Goal: Task Accomplishment & Management: Manage account settings

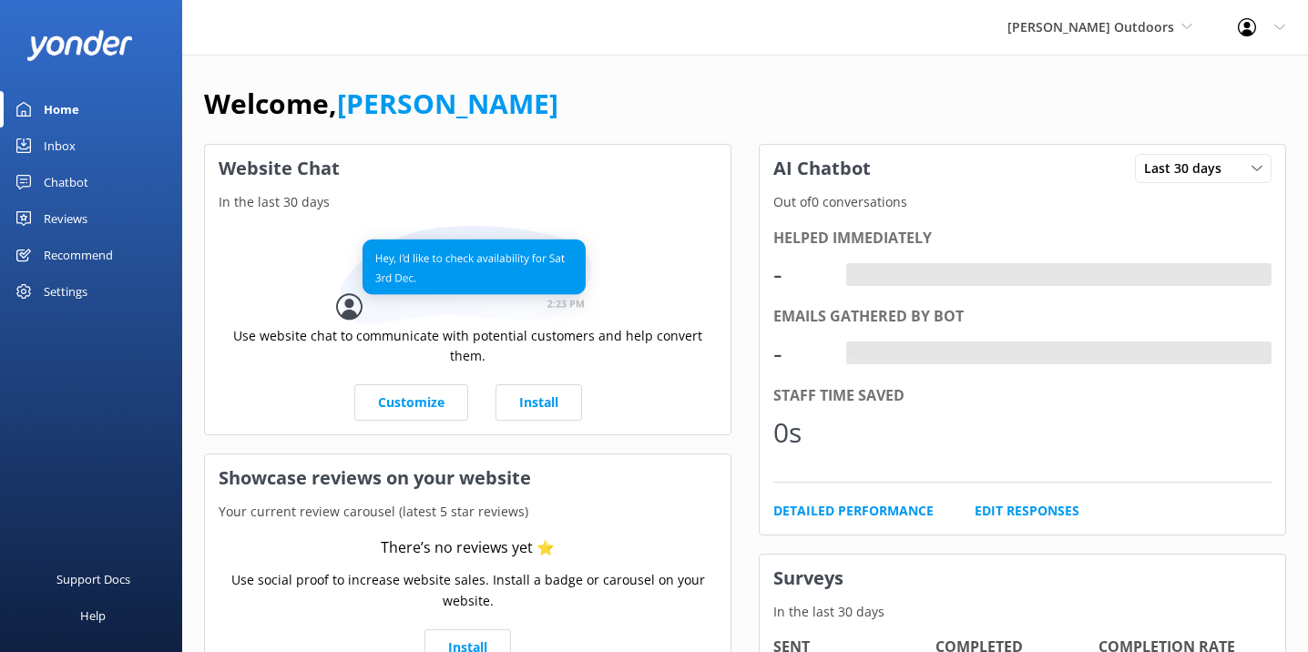
click at [70, 179] on div "Chatbot" at bounding box center [66, 182] width 45 height 36
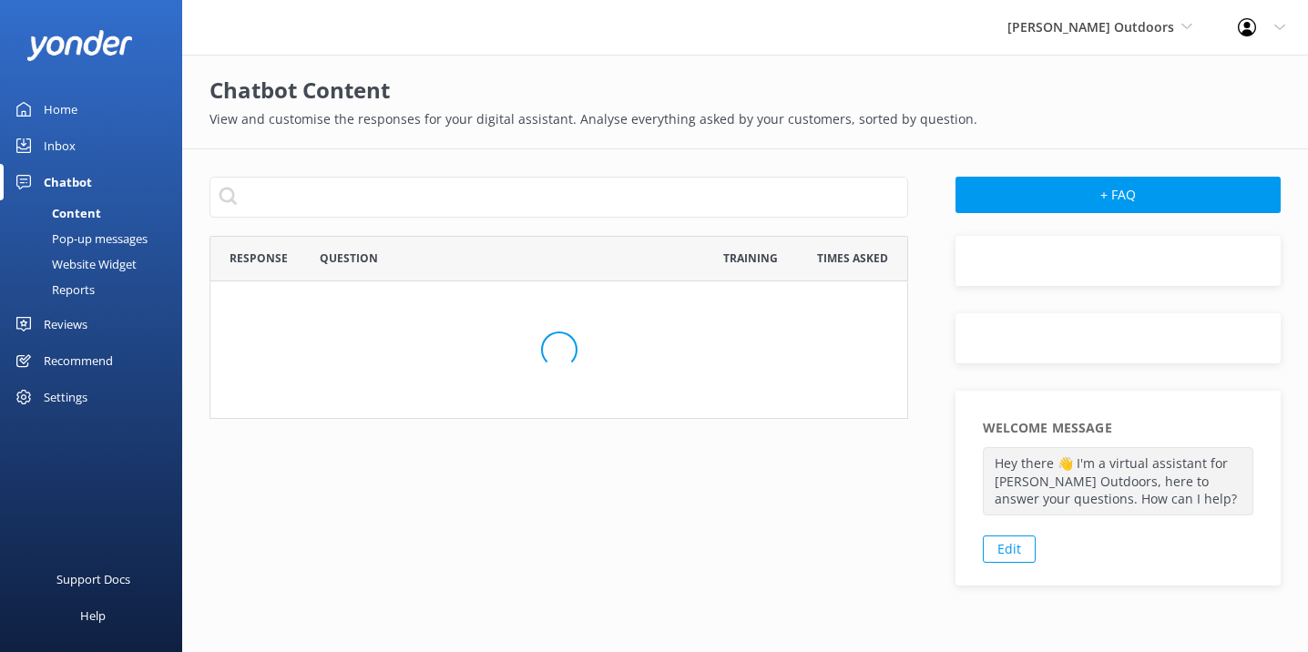
scroll to position [638, 699]
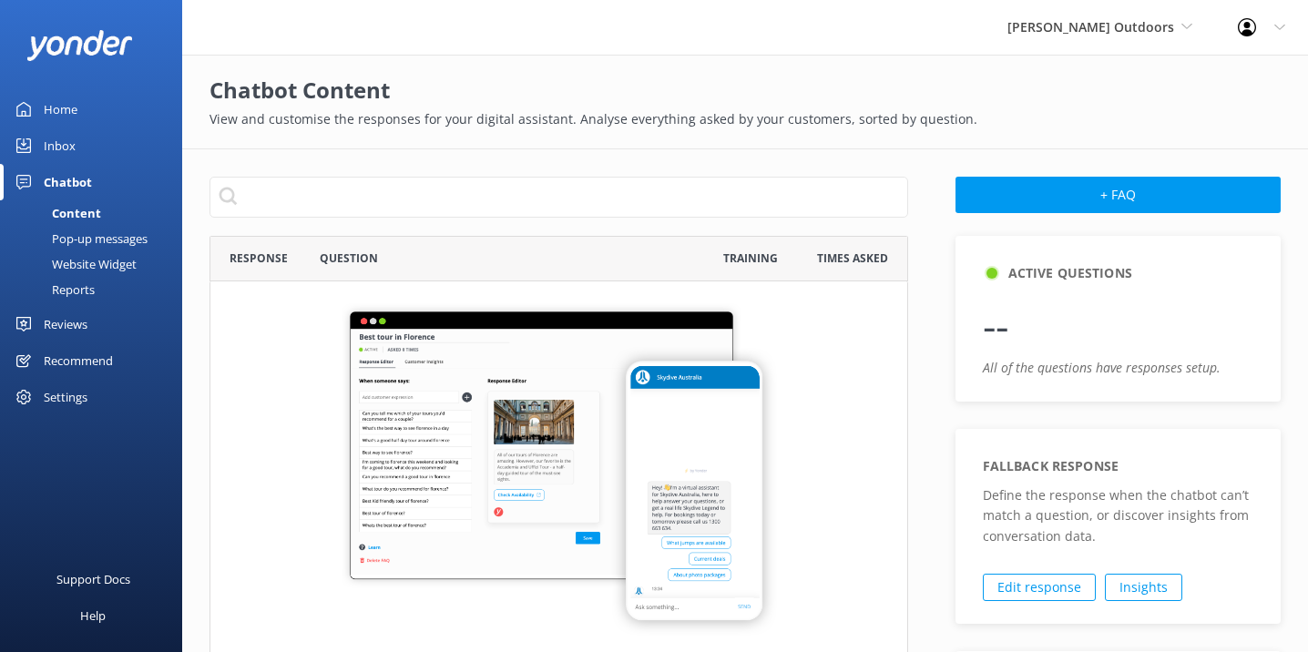
click at [104, 259] on div "Website Widget" at bounding box center [74, 264] width 126 height 26
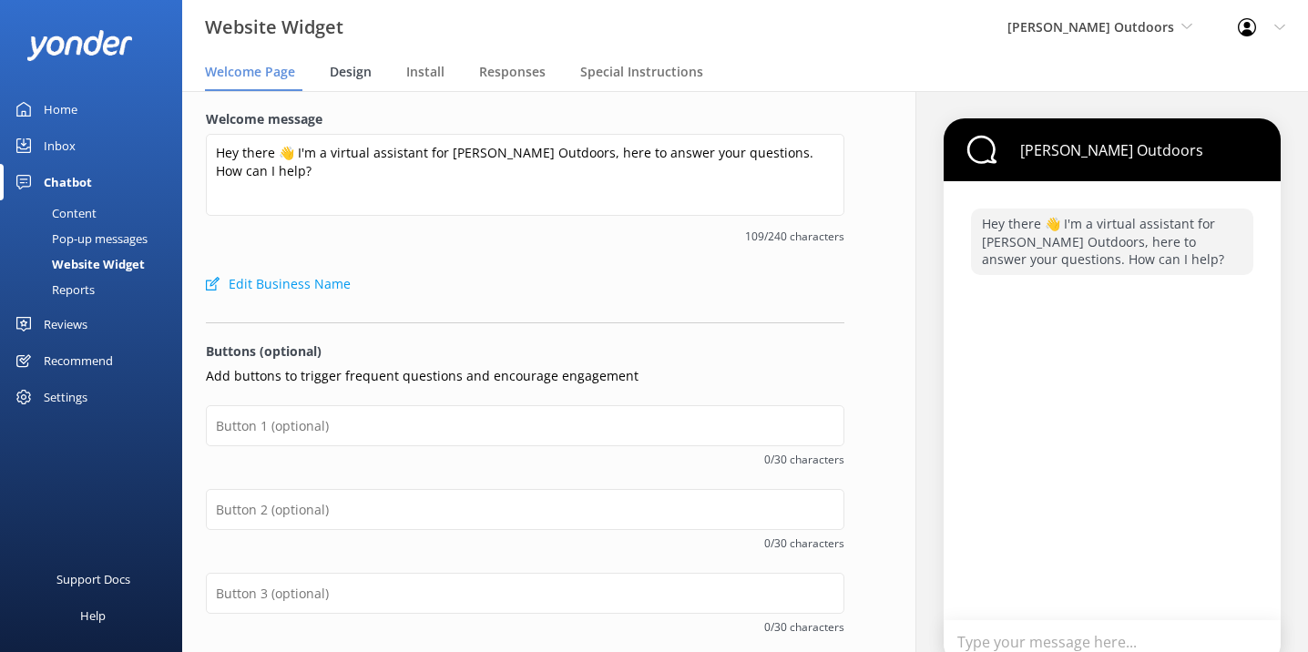
click at [349, 70] on span "Design" at bounding box center [351, 72] width 42 height 18
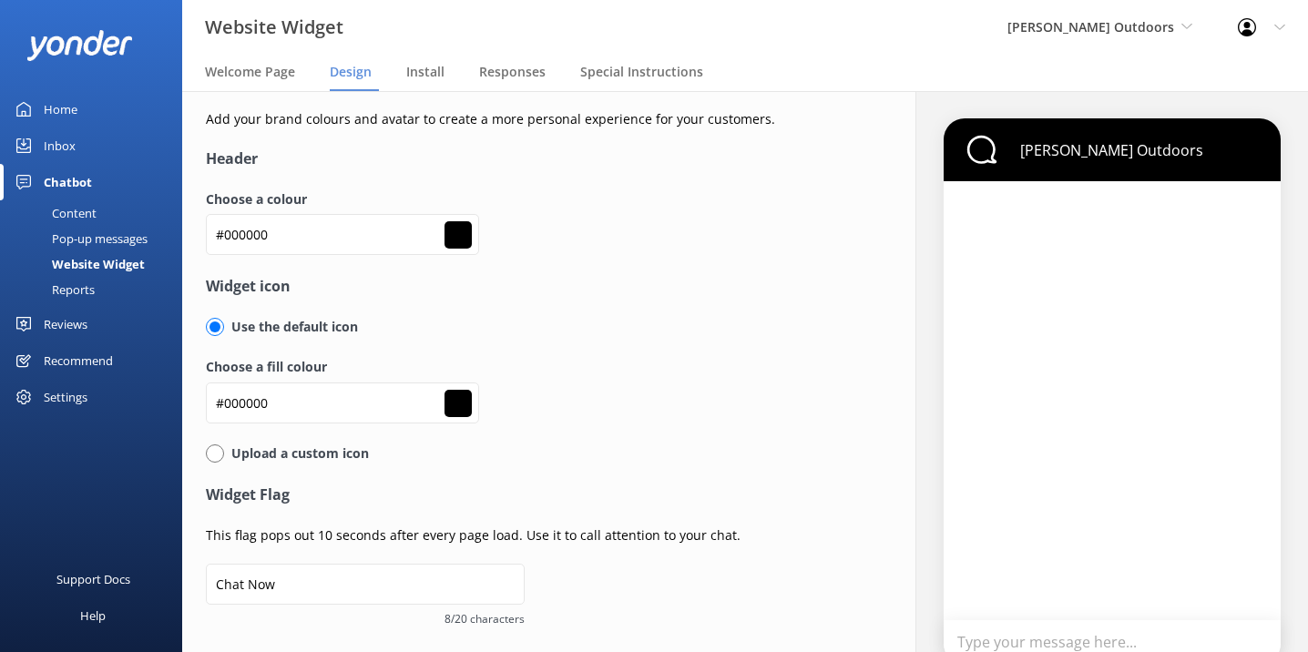
type input "#ffffff"
click at [295, 232] on input "#000000" at bounding box center [342, 234] width 273 height 41
paste input "547825"
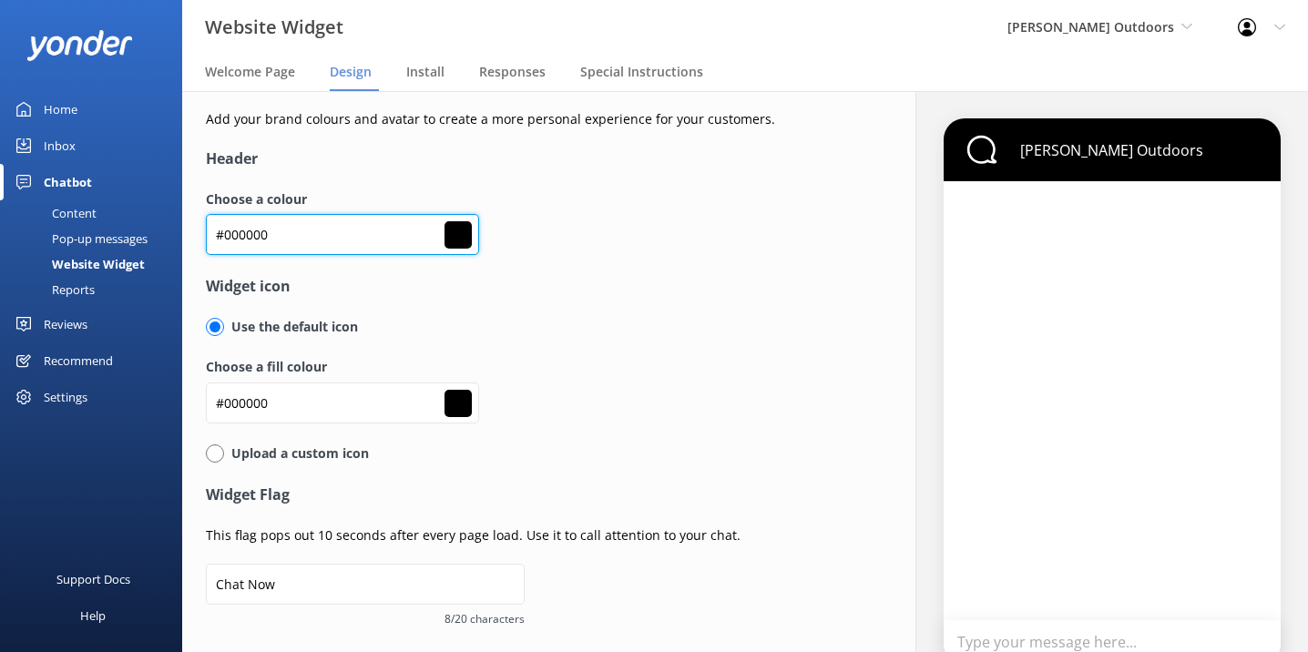
type input "#547825"
type input "#ffffff"
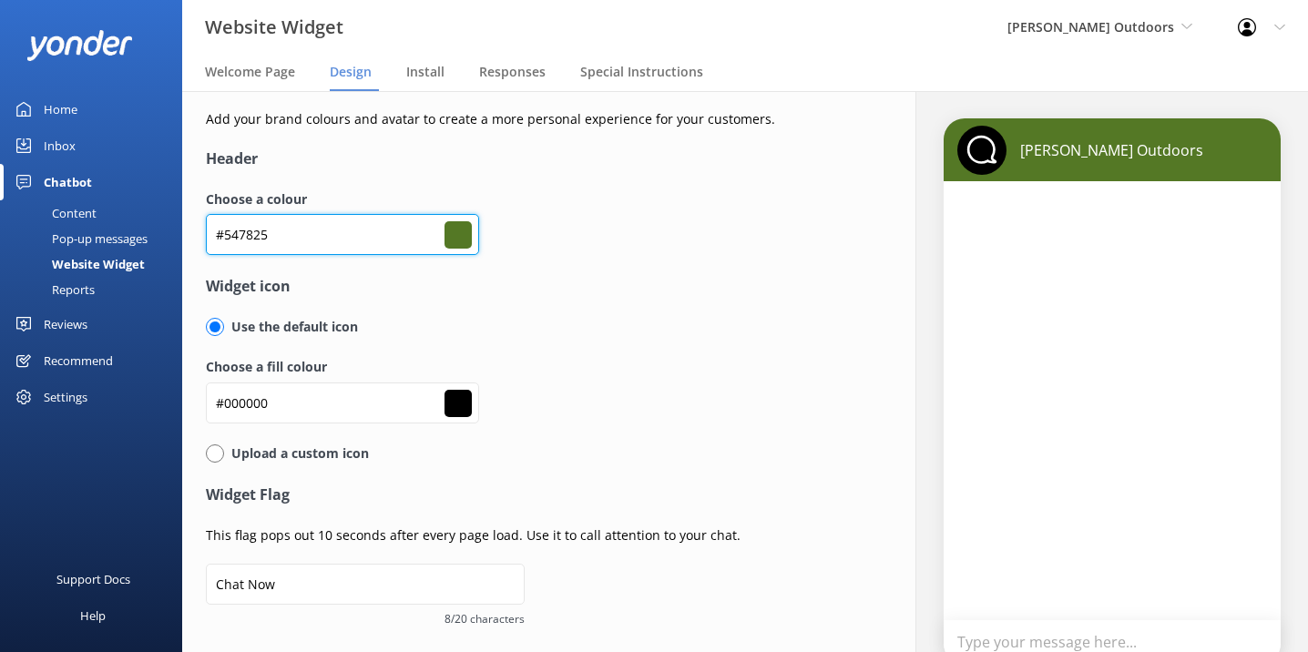
type input "#547825"
click at [480, 291] on h4 "Widget icon" at bounding box center [525, 287] width 638 height 24
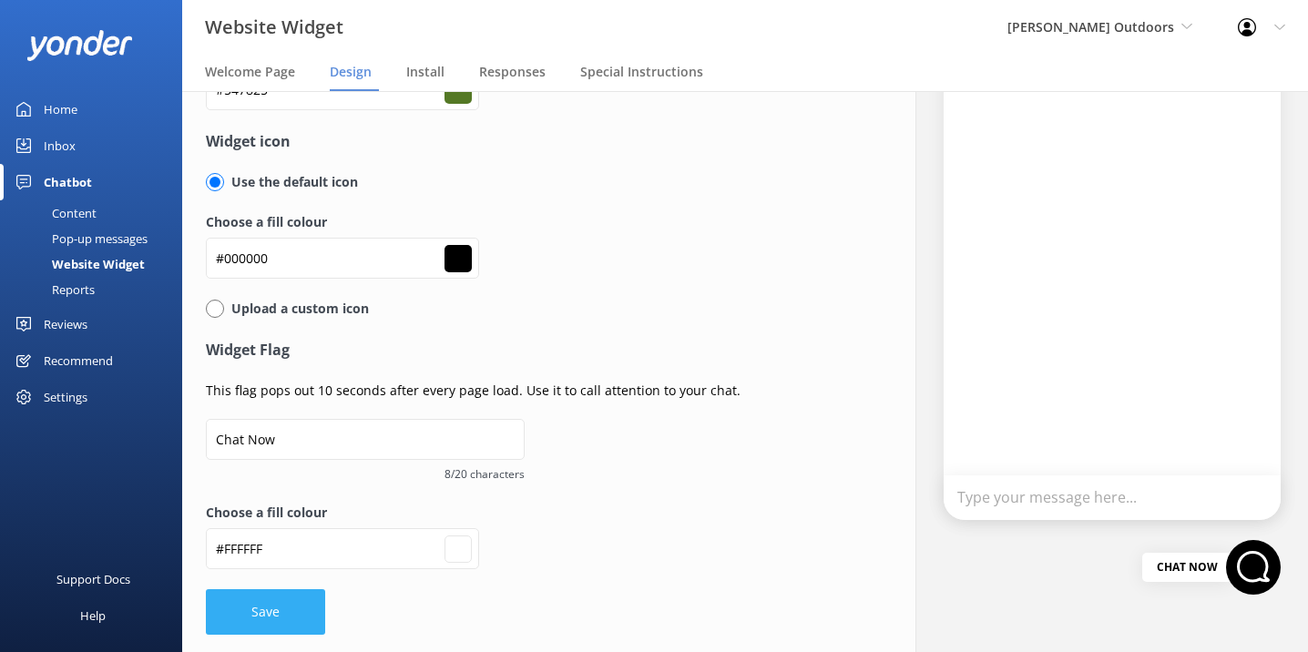
click at [250, 609] on button "Save" at bounding box center [265, 612] width 119 height 46
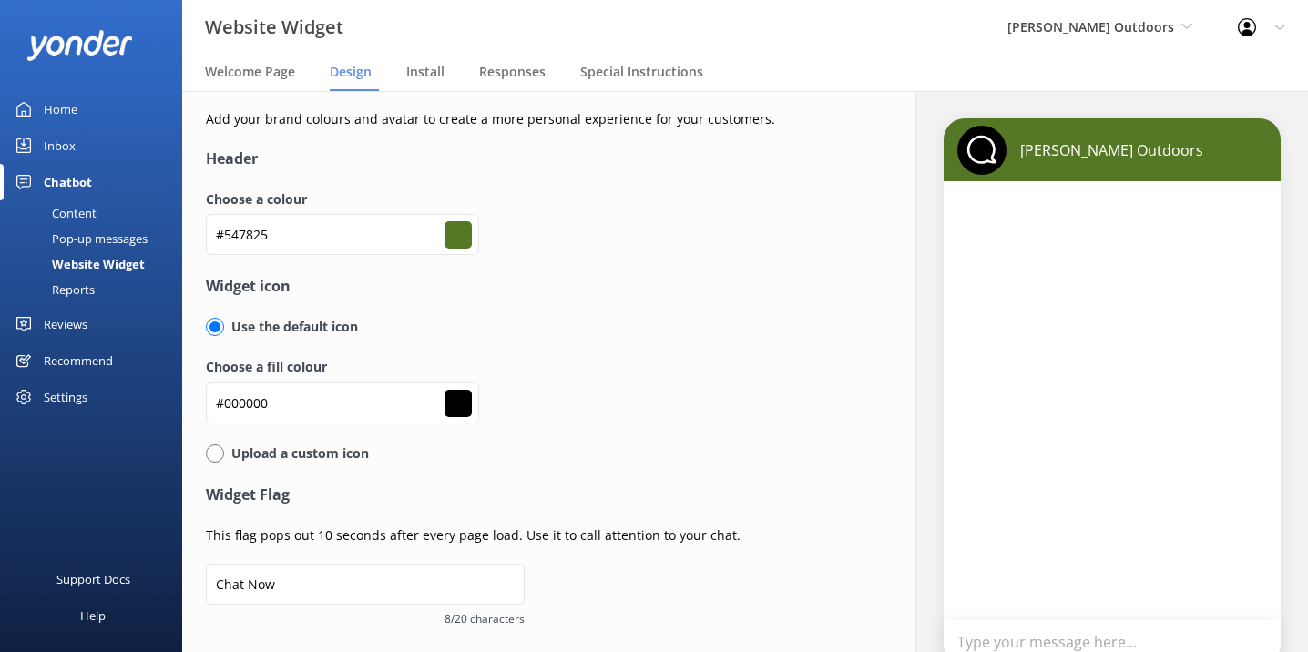
type input "#ffffff"
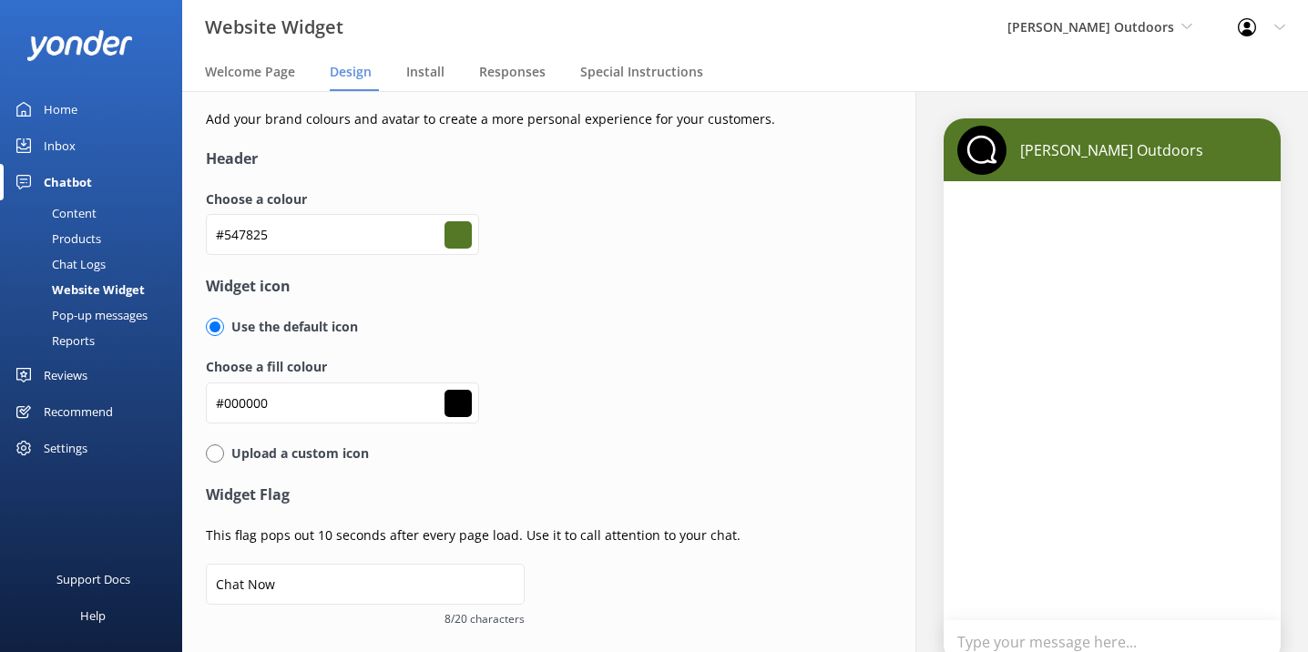
click at [1128, 25] on span "[PERSON_NAME] Outdoors" at bounding box center [1090, 26] width 167 height 17
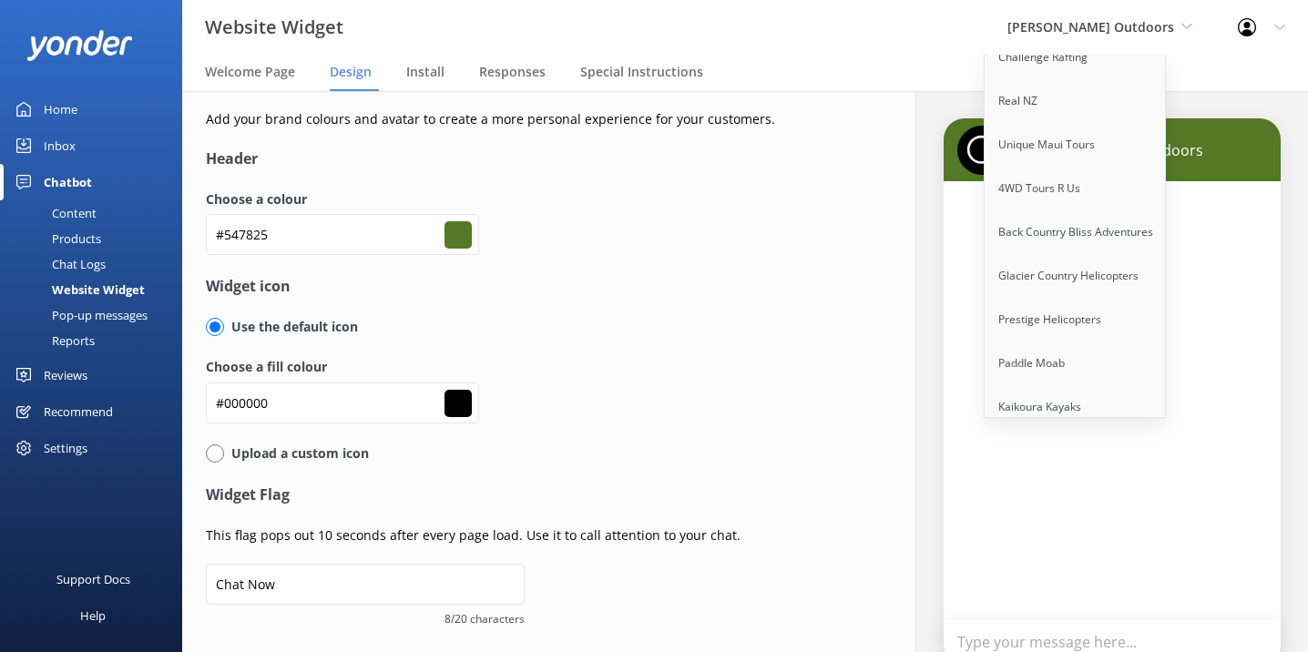
scroll to position [556, 0]
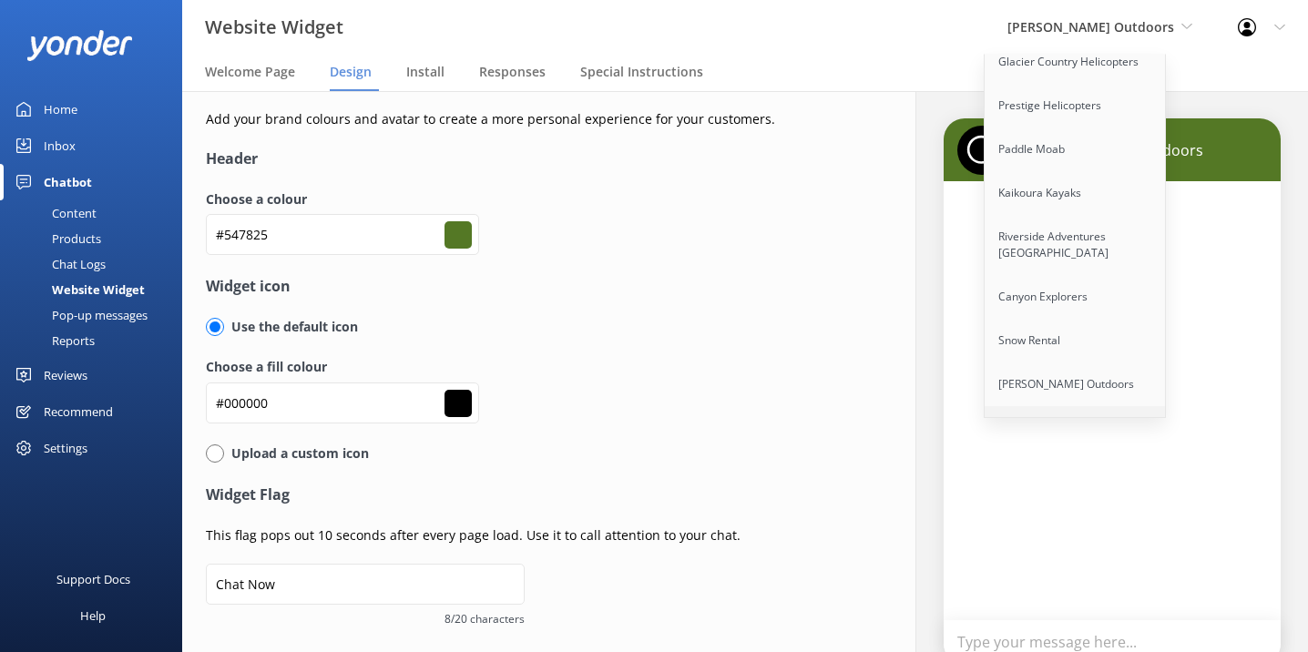
click at [1095, 406] on link "Taupo Parasail" at bounding box center [1076, 428] width 182 height 44
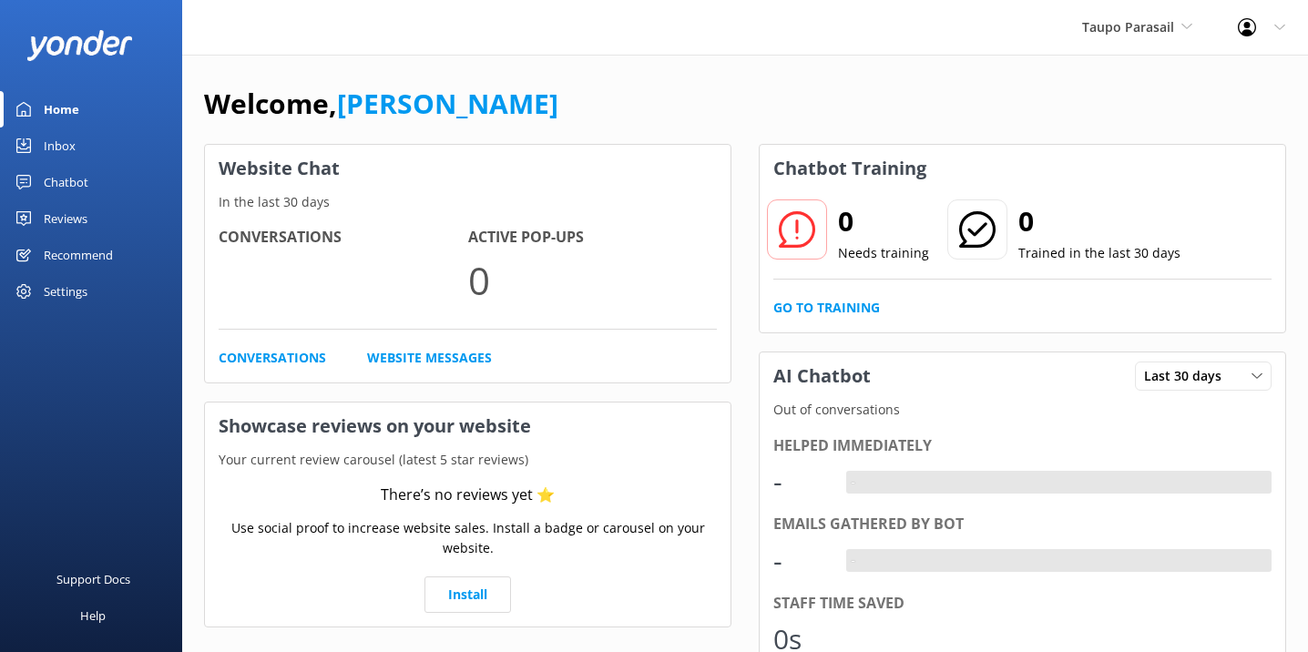
click at [63, 182] on div "Chatbot" at bounding box center [66, 182] width 45 height 36
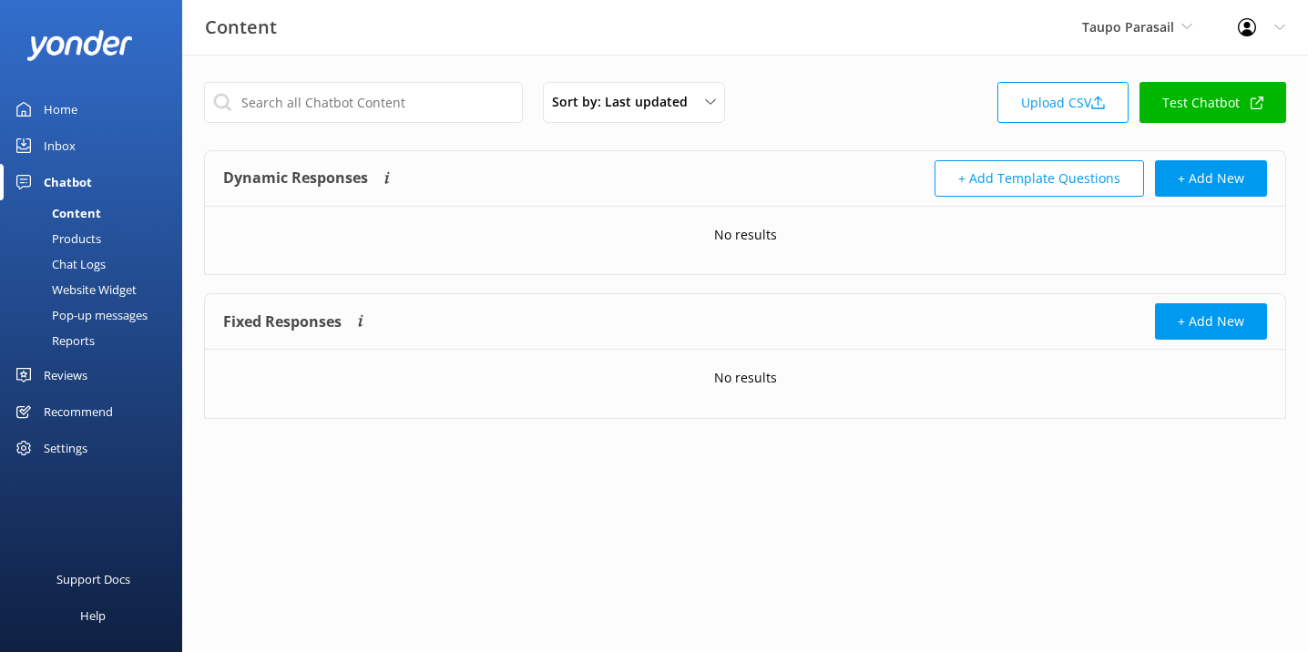
click at [95, 285] on div "Website Widget" at bounding box center [74, 290] width 126 height 26
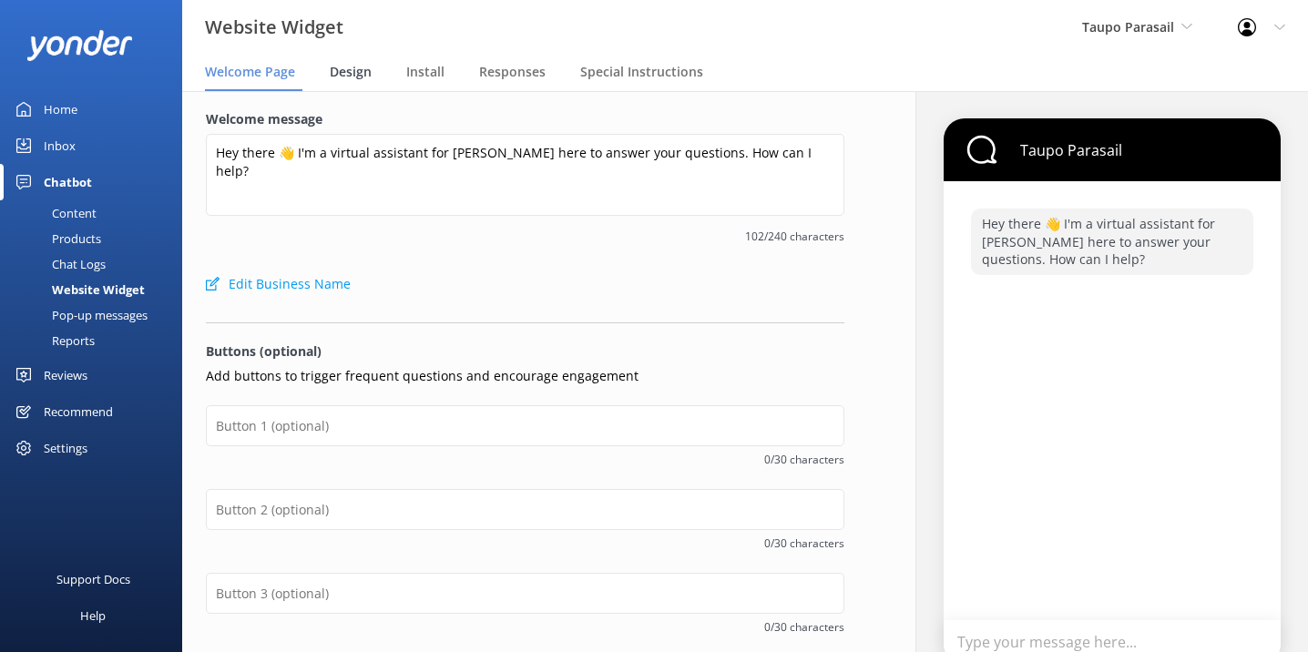
click at [346, 75] on span "Design" at bounding box center [351, 72] width 42 height 18
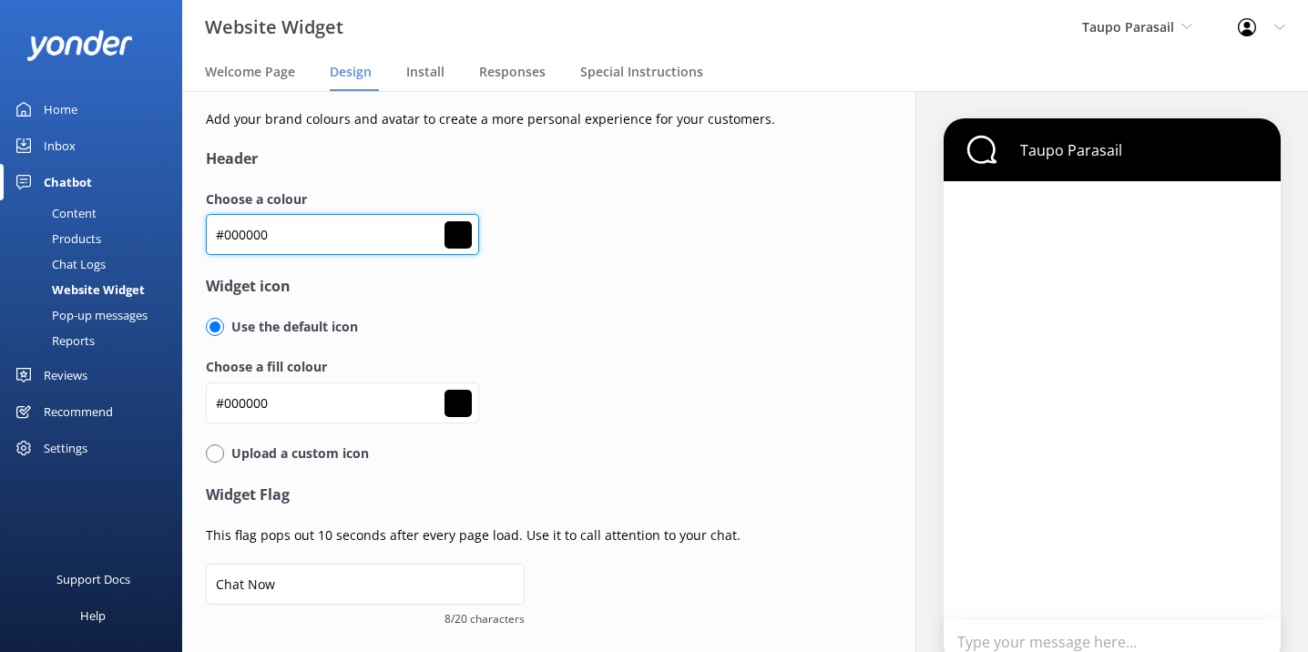
click at [244, 230] on input "#000000" at bounding box center [342, 234] width 273 height 41
paste input "f3bc18"
type input "#f3bc18"
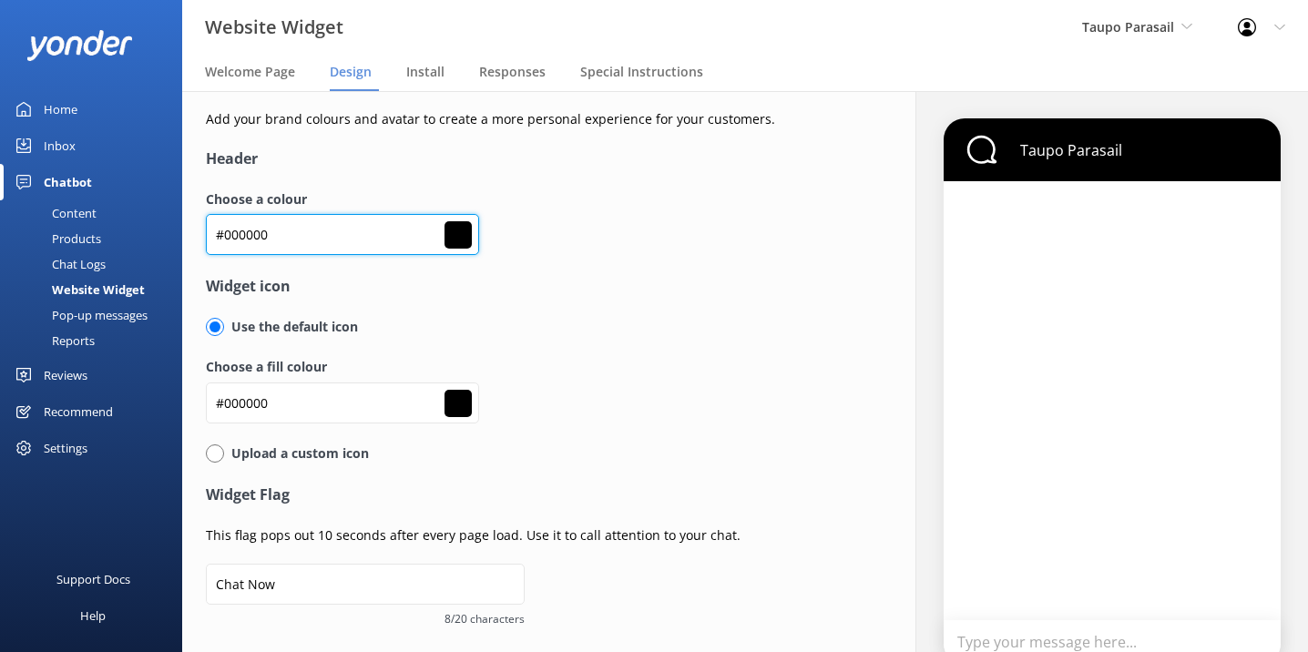
type input "#f3bc18"
type input "#ffffff"
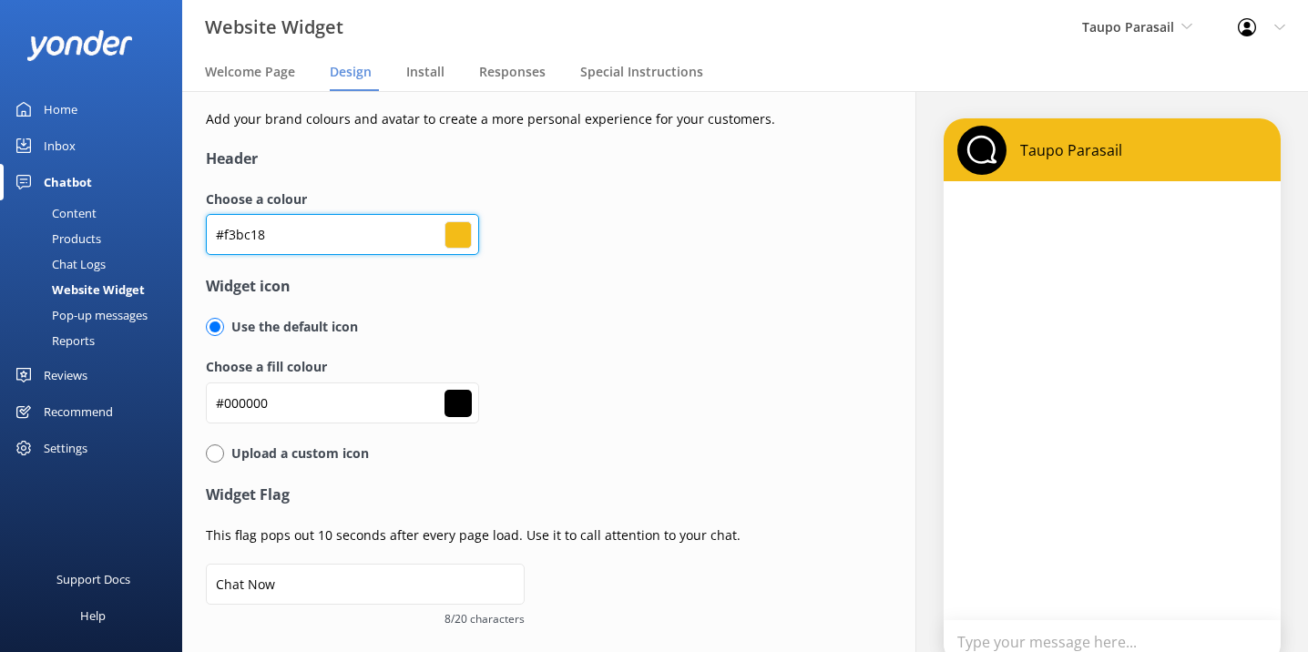
type input "#f3bc18"
click at [554, 290] on h4 "Widget icon" at bounding box center [525, 287] width 638 height 24
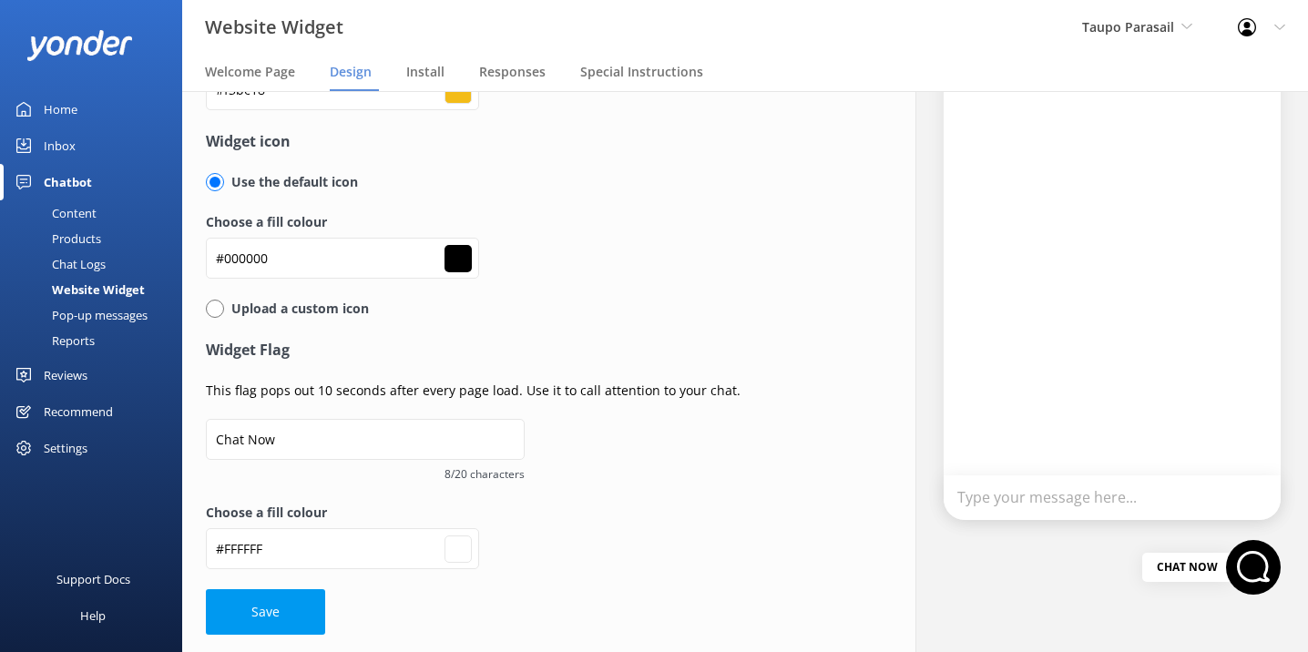
type input "#ffffff"
click at [308, 110] on input "#000000" at bounding box center [342, 89] width 273 height 41
paste input "2c2e32"
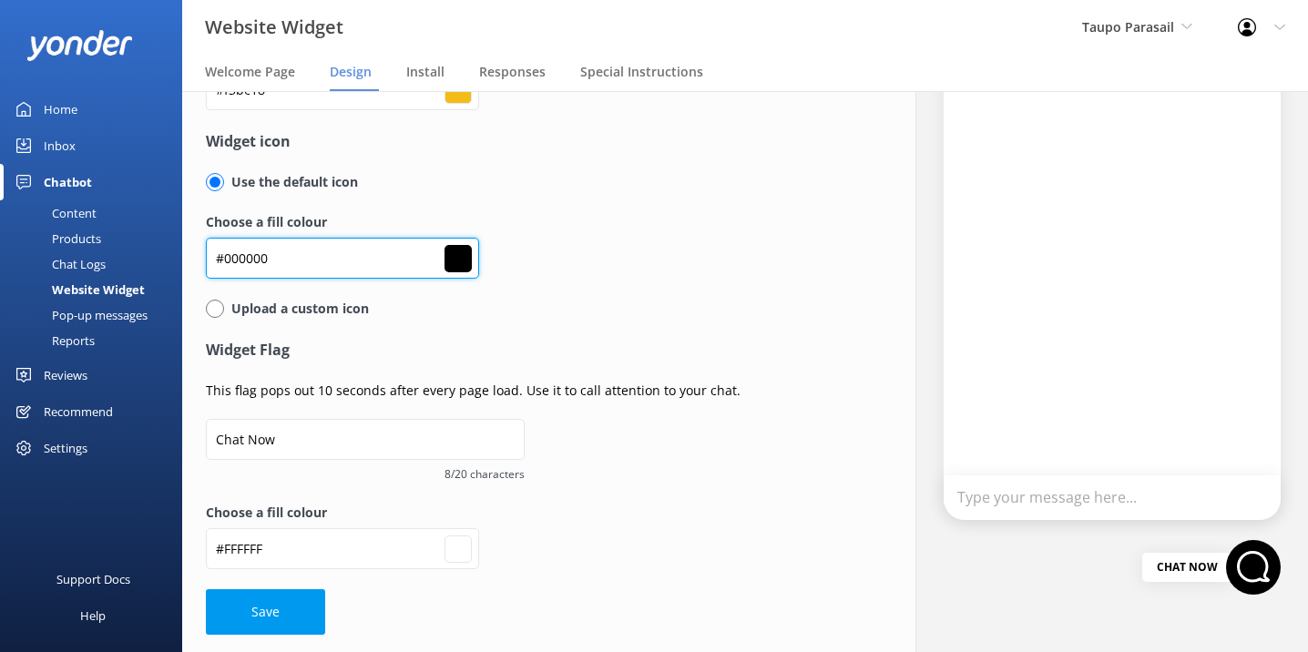
type input "#2c2e32"
type input "#ffffff"
type input "#2c2e32"
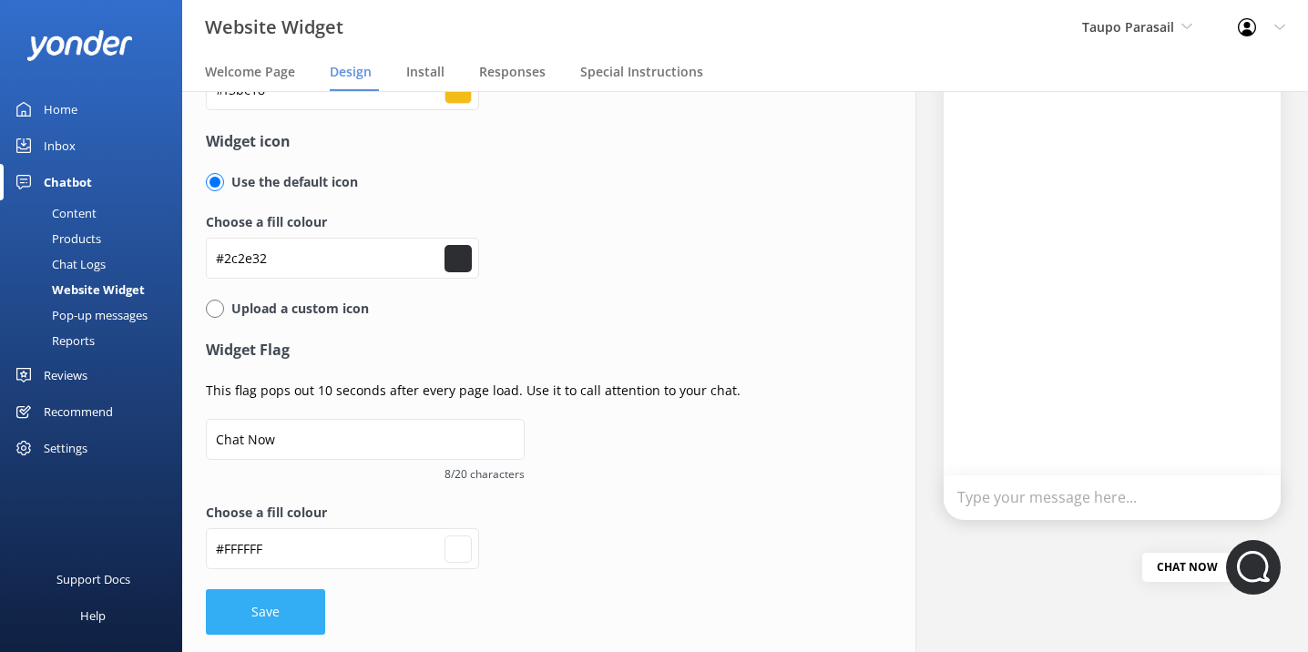
click at [286, 607] on button "Save" at bounding box center [265, 612] width 119 height 46
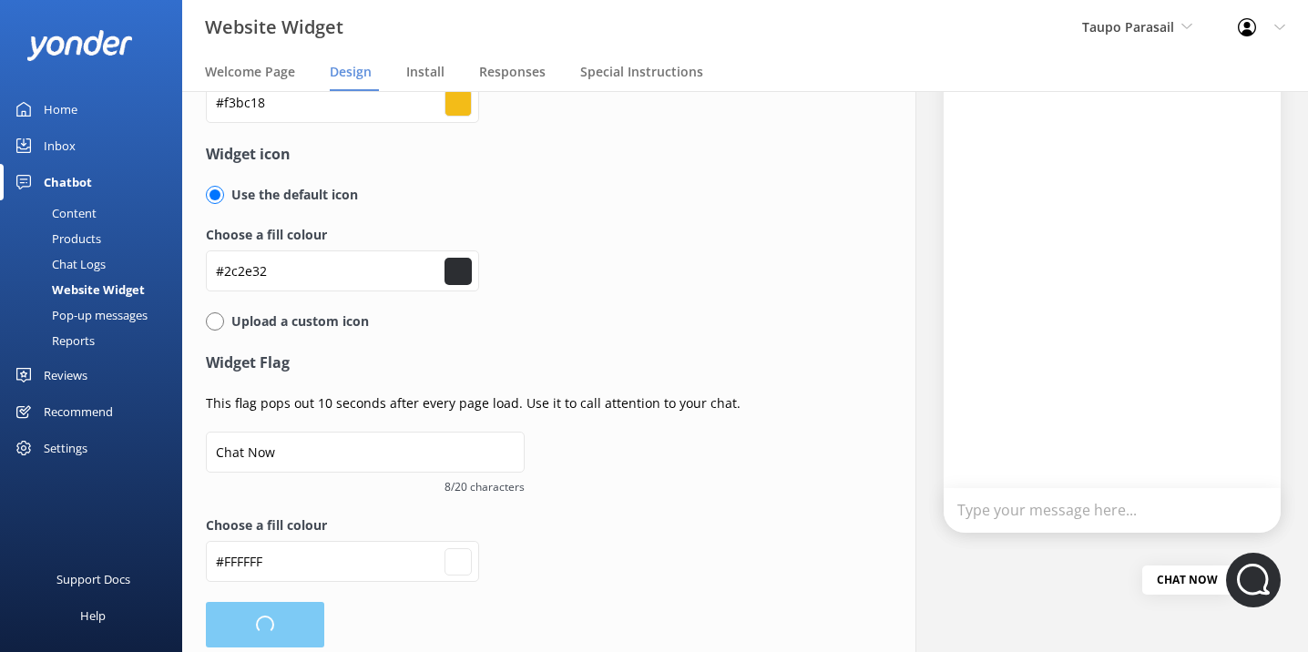
type input "#ffffff"
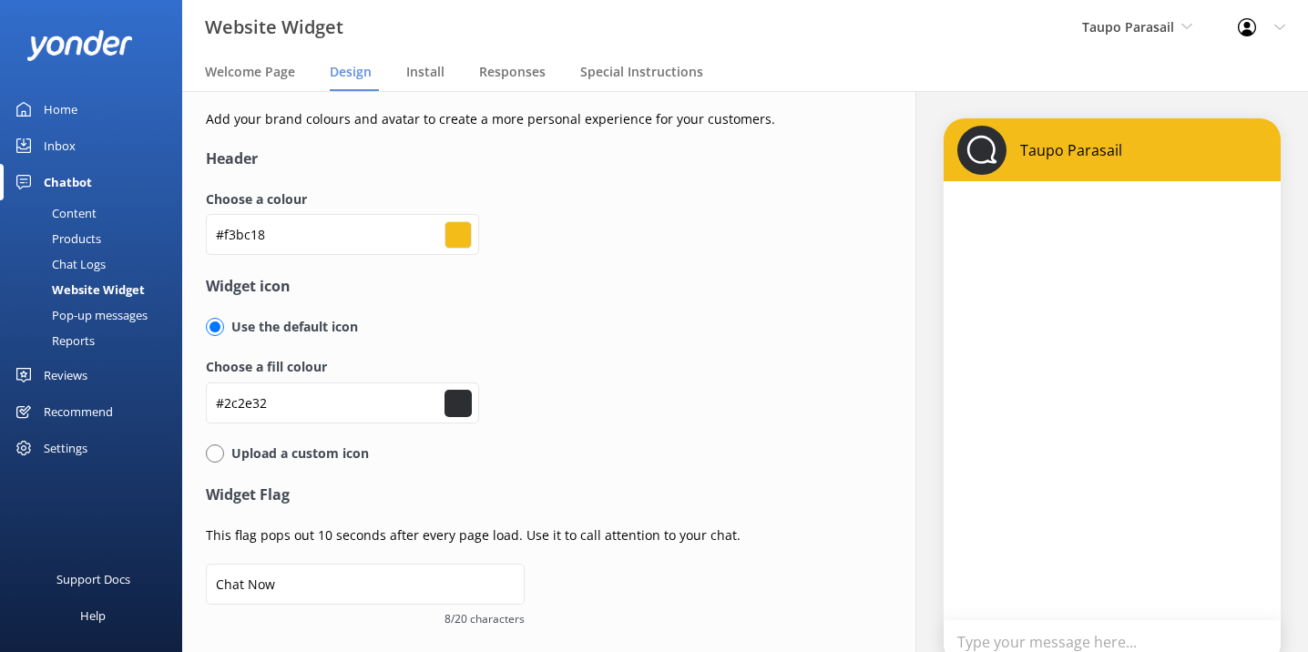
click at [64, 115] on div "Home" at bounding box center [61, 109] width 34 height 36
